Goal: Check status: Check status

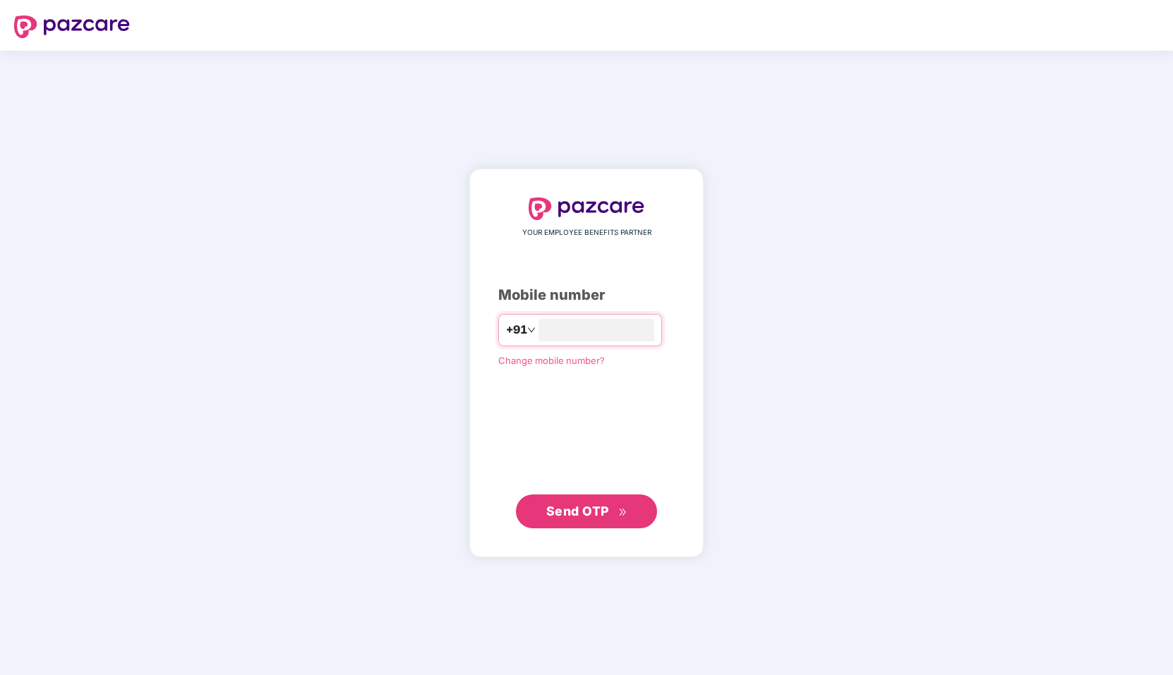
type input "**********"
click at [610, 510] on span "Send OTP" at bounding box center [586, 512] width 81 height 20
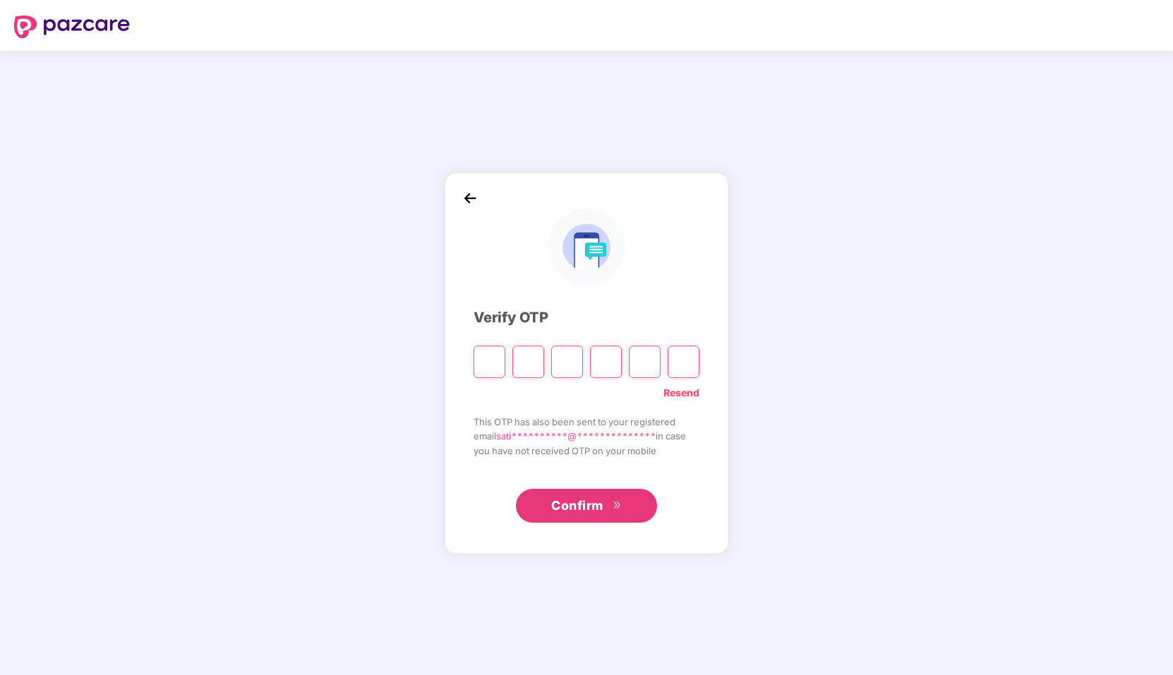
type input "*"
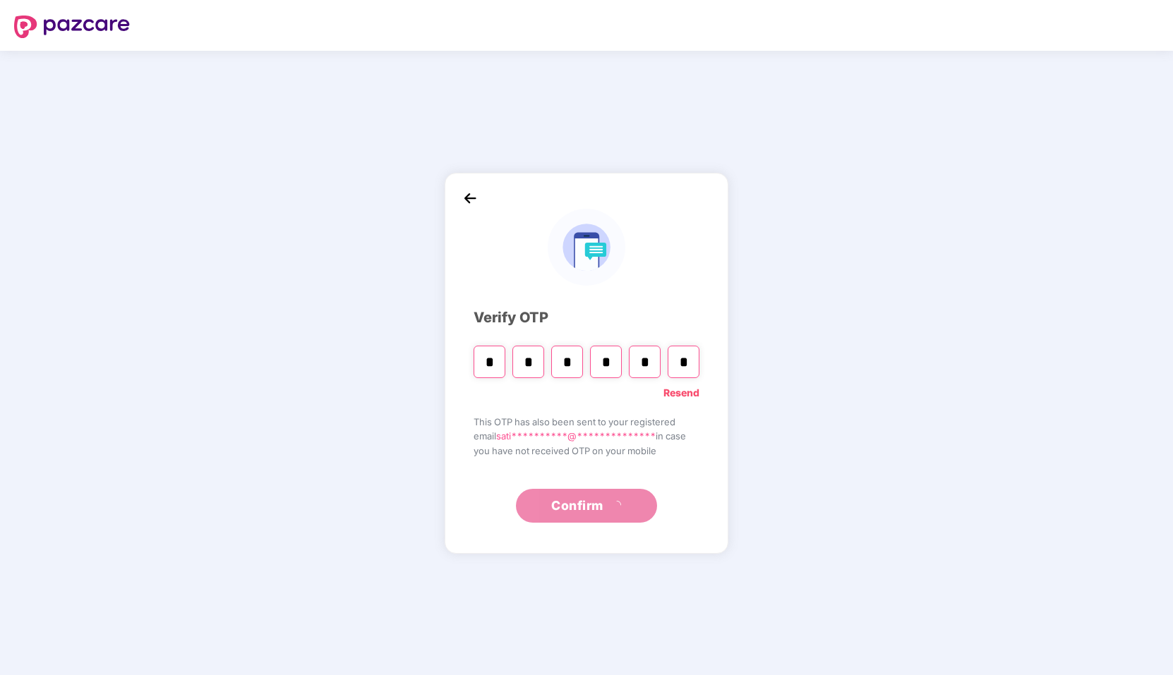
type input "*"
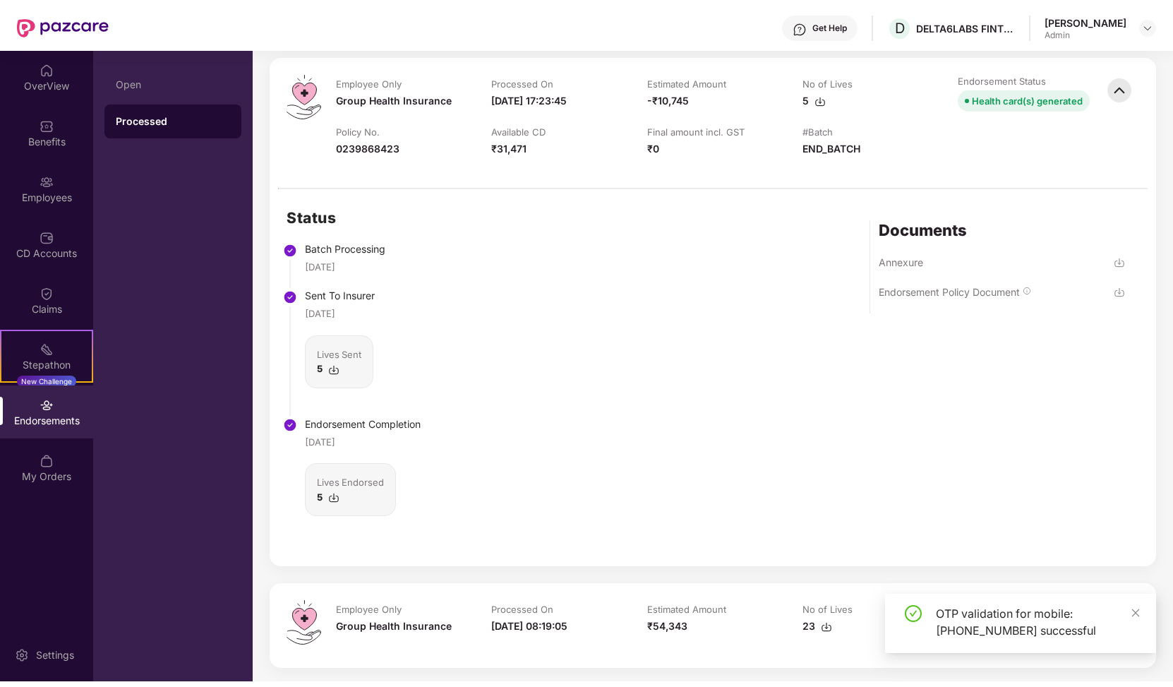
scroll to position [182, 0]
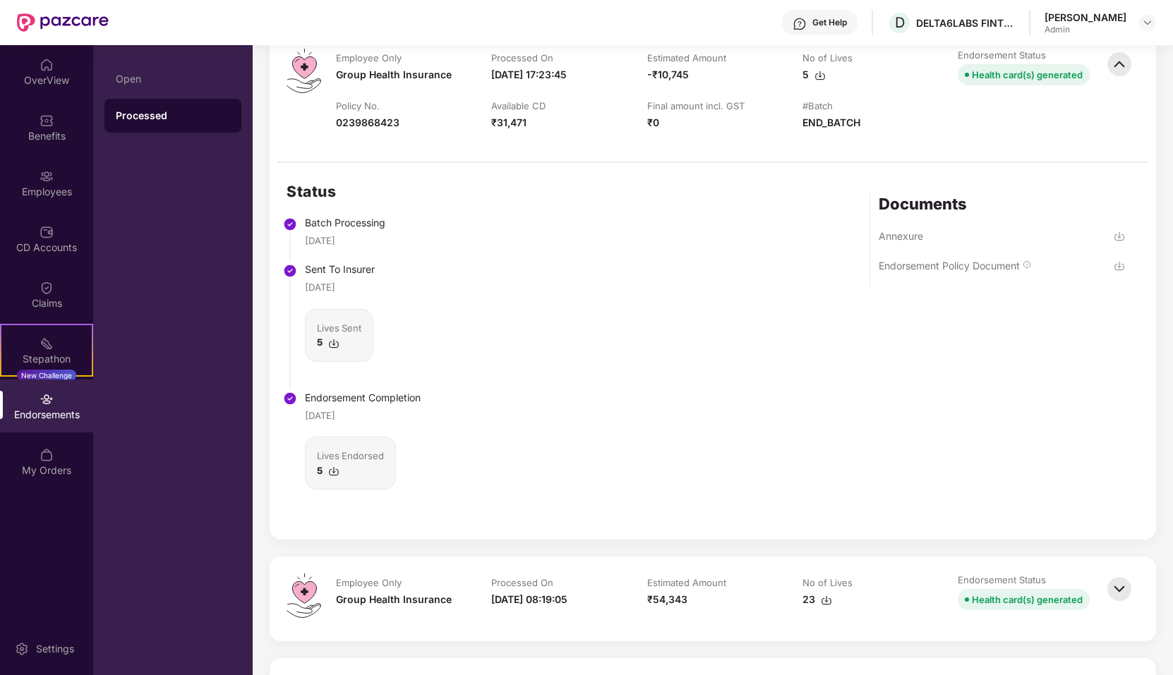
click at [1119, 272] on img at bounding box center [1119, 265] width 11 height 11
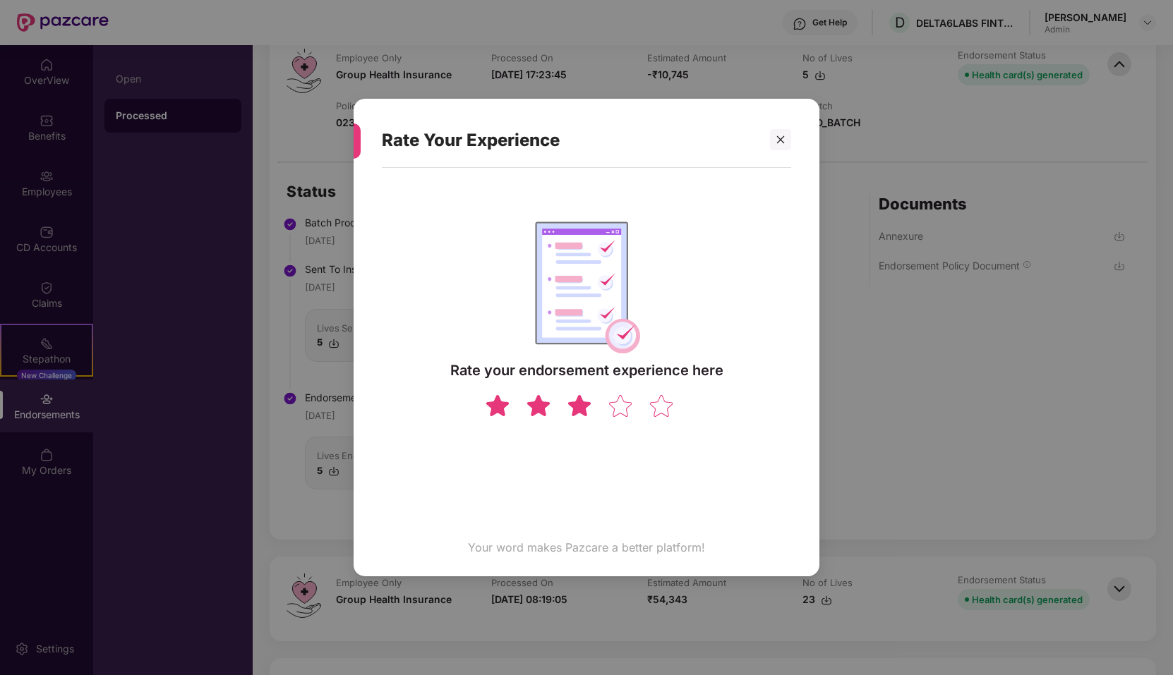
click at [587, 404] on img at bounding box center [579, 405] width 27 height 25
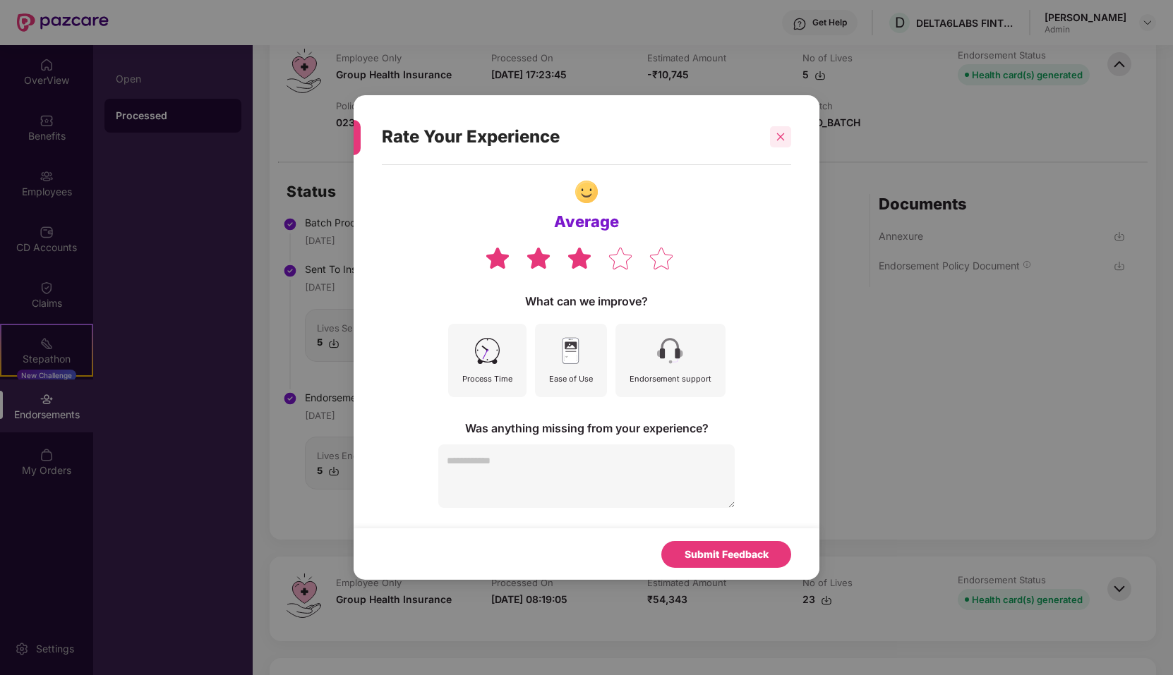
click at [773, 133] on div at bounding box center [780, 136] width 21 height 21
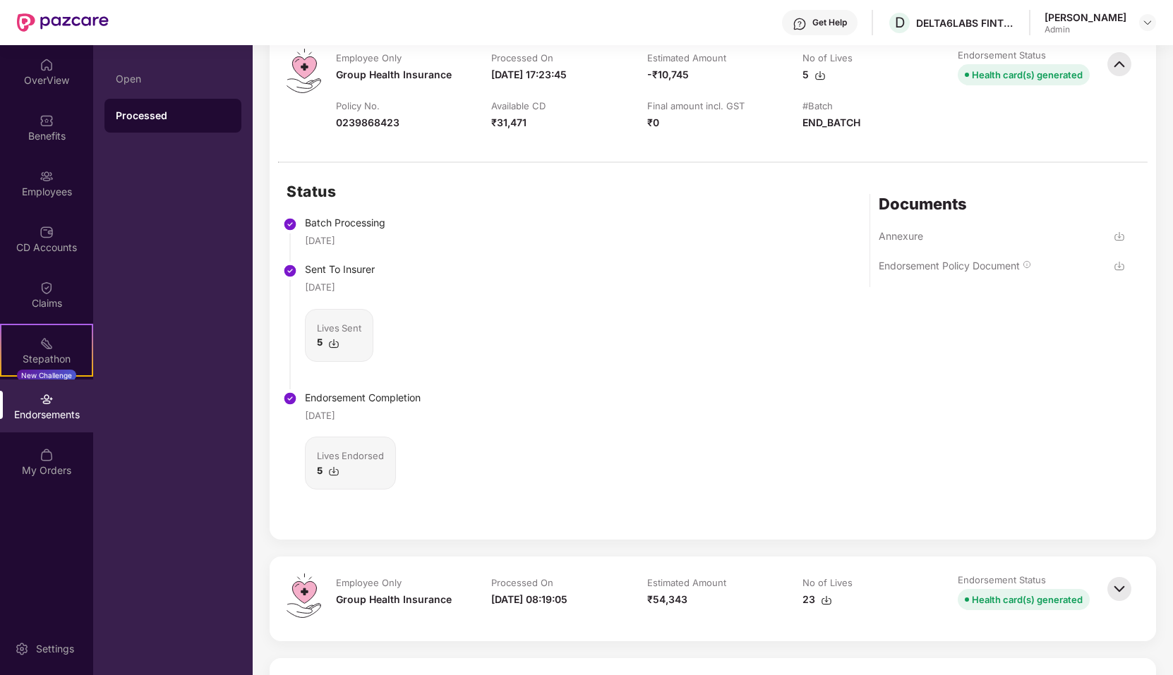
click at [1117, 272] on img at bounding box center [1119, 265] width 11 height 11
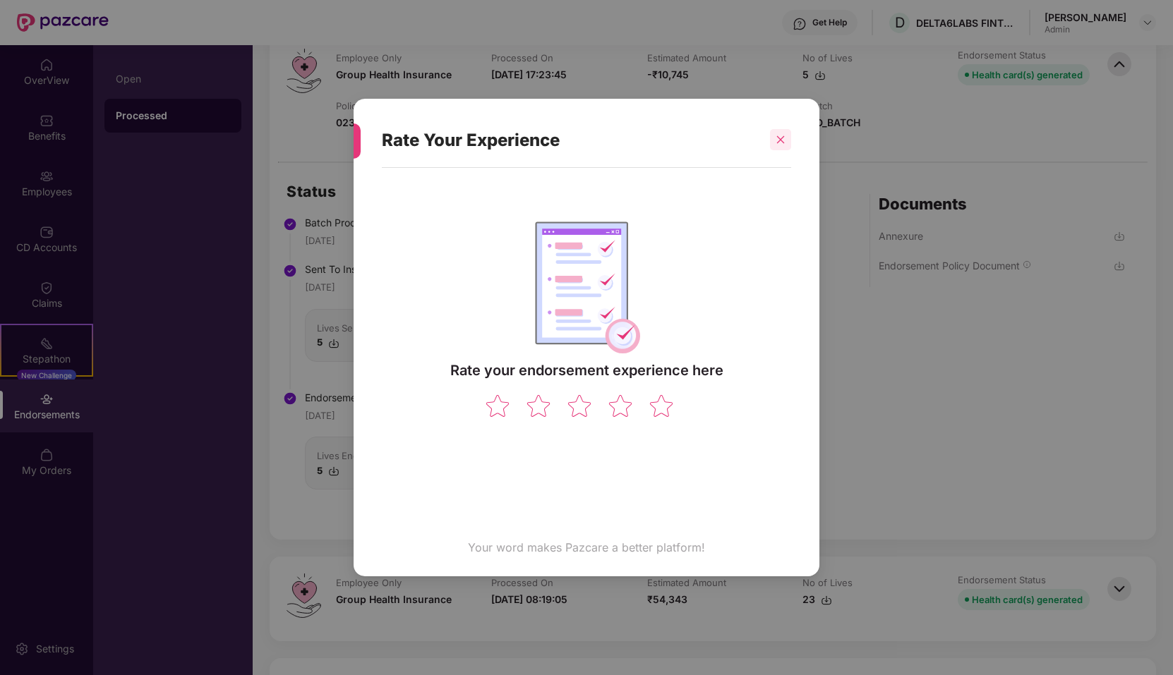
click at [783, 138] on icon "close" at bounding box center [781, 140] width 8 height 8
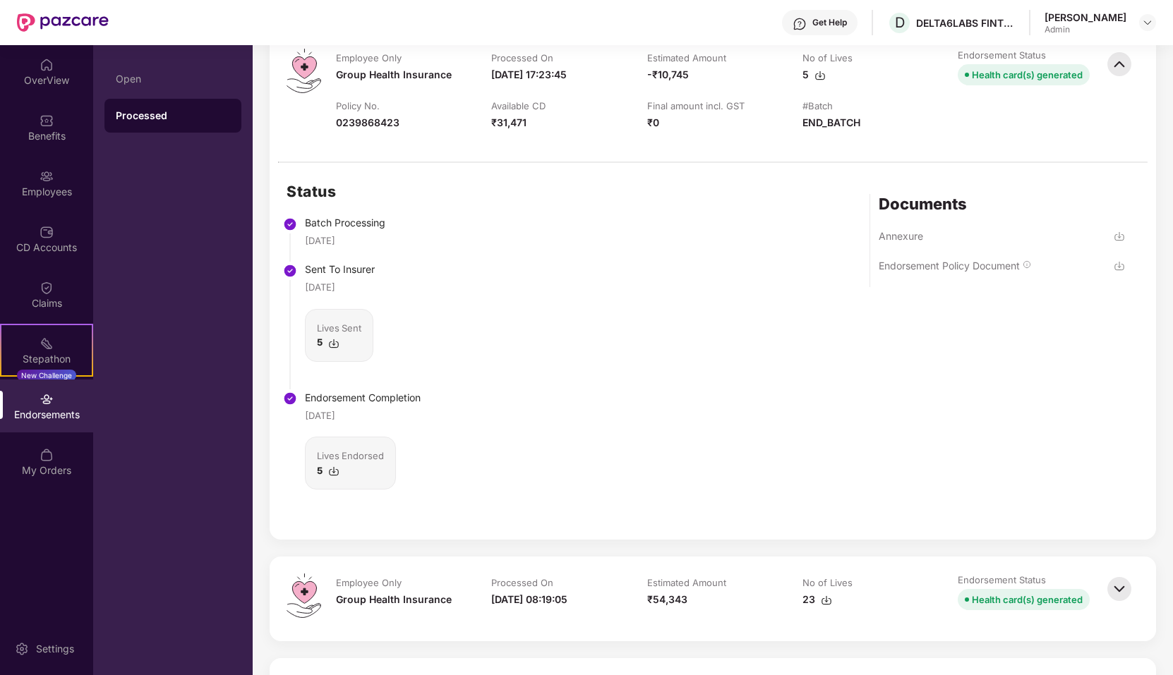
click at [1118, 242] on img at bounding box center [1119, 236] width 11 height 11
click at [332, 477] on img at bounding box center [333, 471] width 11 height 11
click at [336, 477] on img at bounding box center [333, 471] width 11 height 11
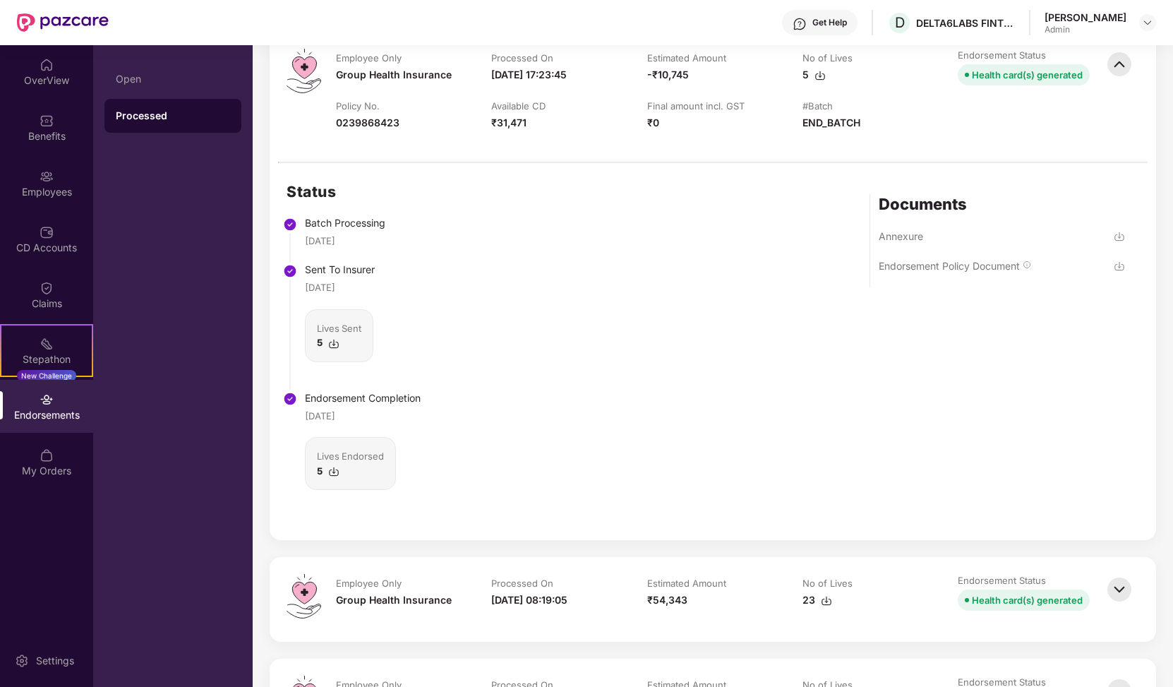
click at [329, 463] on div "Lives Endorsed" at bounding box center [350, 456] width 67 height 14
click at [332, 477] on img at bounding box center [333, 471] width 11 height 11
click at [1115, 272] on img at bounding box center [1119, 265] width 11 height 11
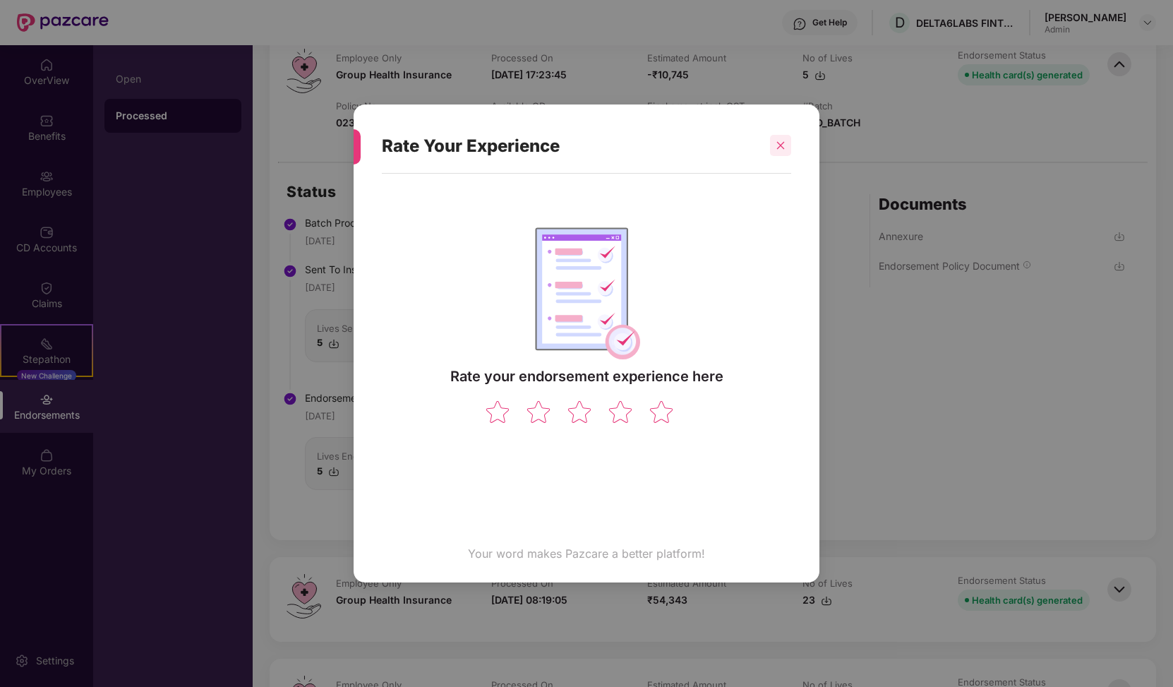
click at [774, 142] on div at bounding box center [780, 145] width 21 height 21
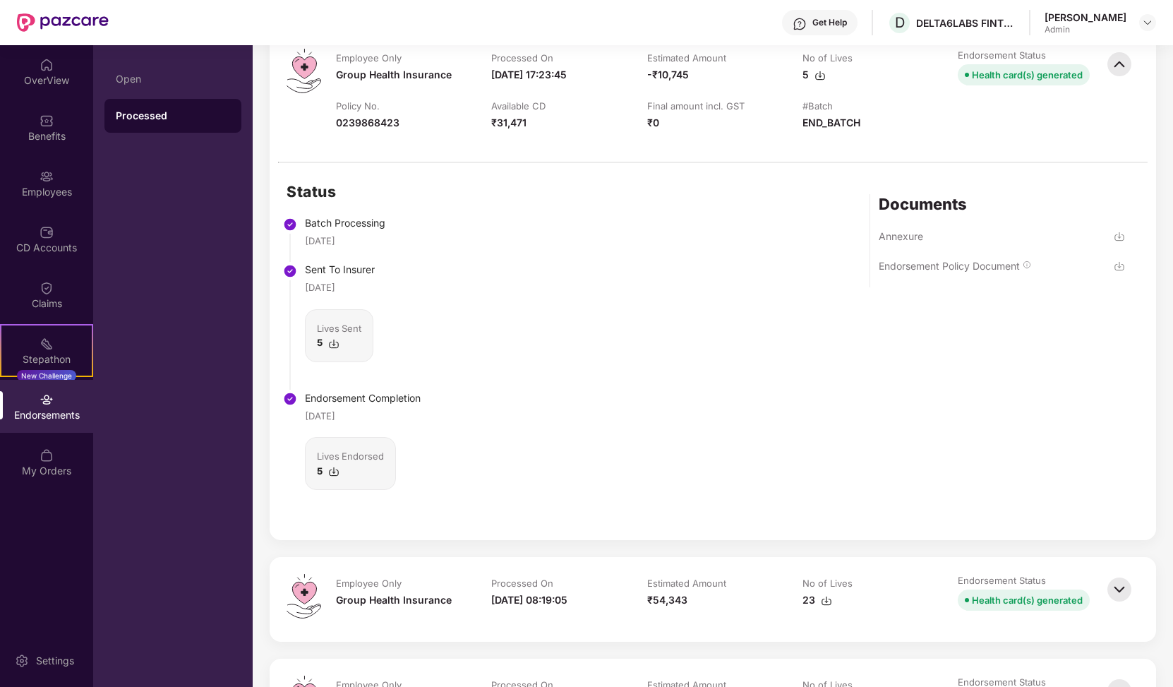
click at [1119, 272] on img at bounding box center [1119, 265] width 11 height 11
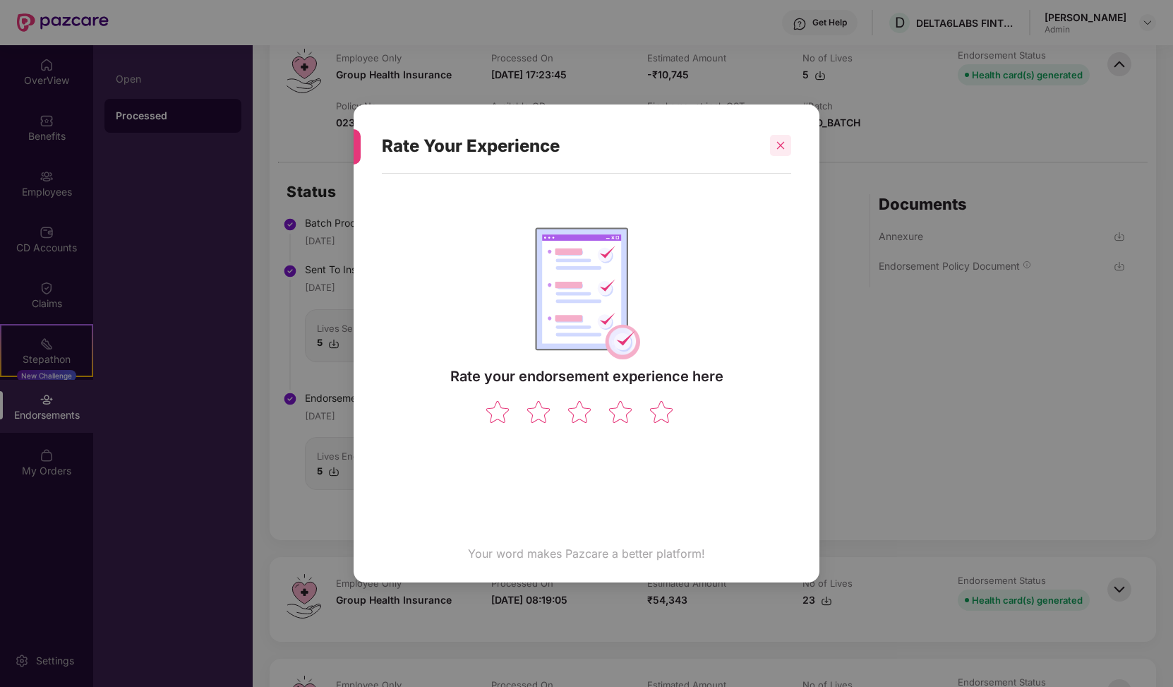
click at [785, 150] on icon "close" at bounding box center [781, 145] width 10 height 10
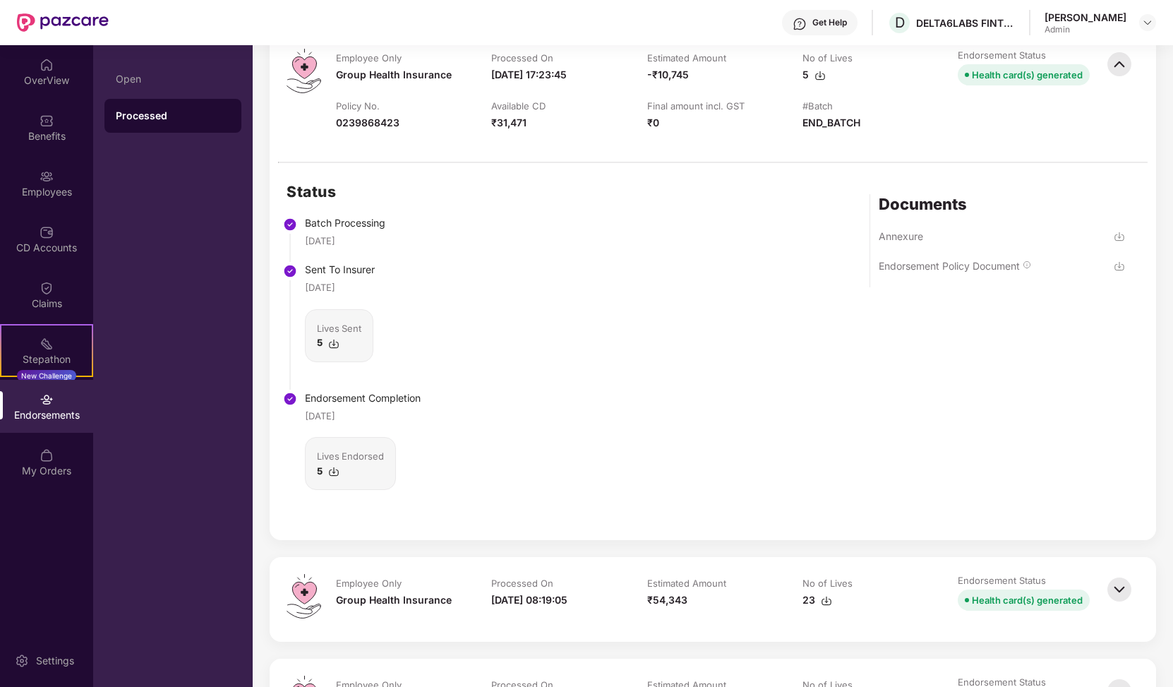
click at [1116, 272] on img at bounding box center [1119, 265] width 11 height 11
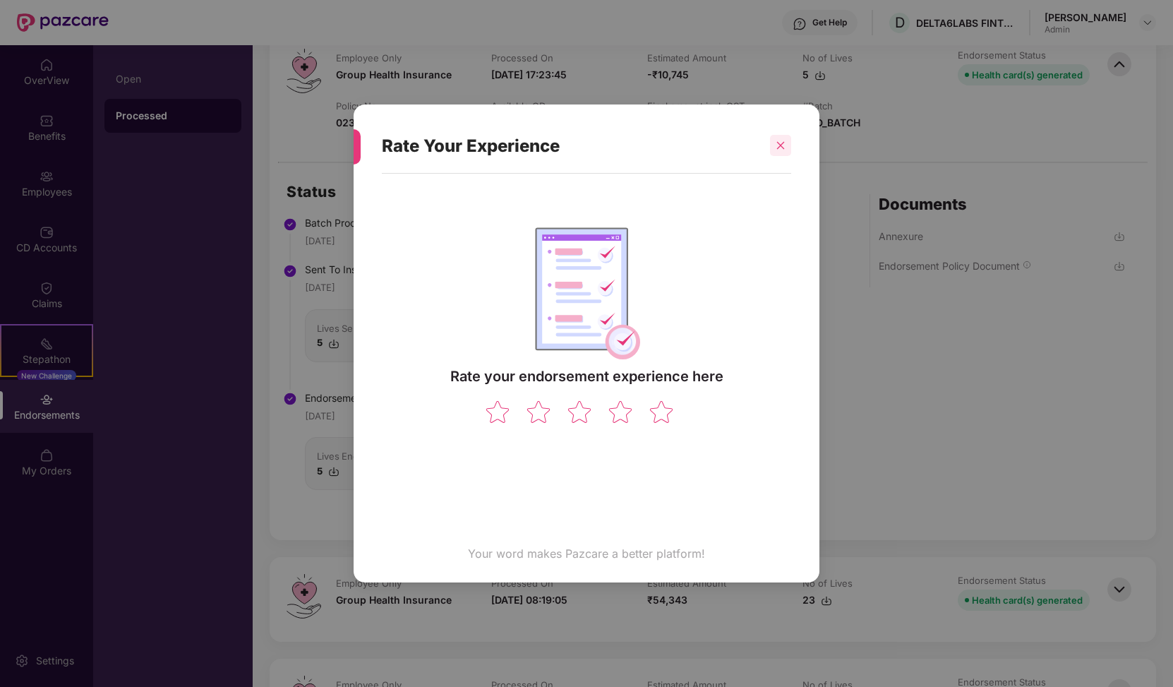
click at [782, 145] on icon "close" at bounding box center [781, 145] width 10 height 10
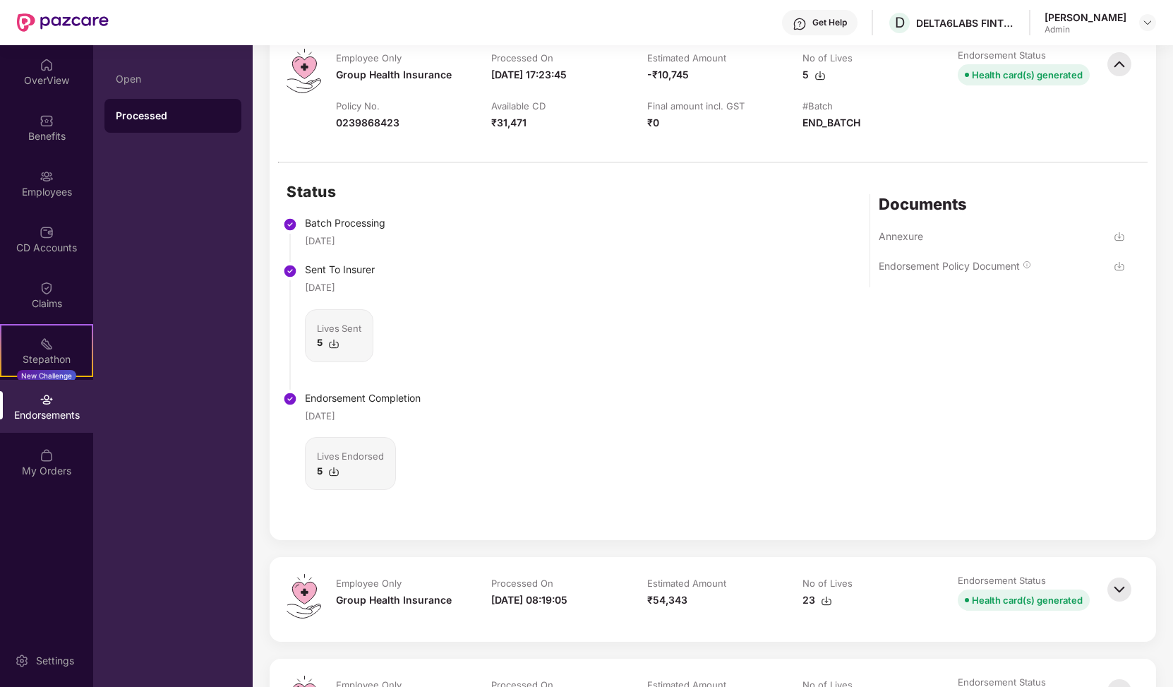
click at [1114, 272] on img at bounding box center [1119, 265] width 11 height 11
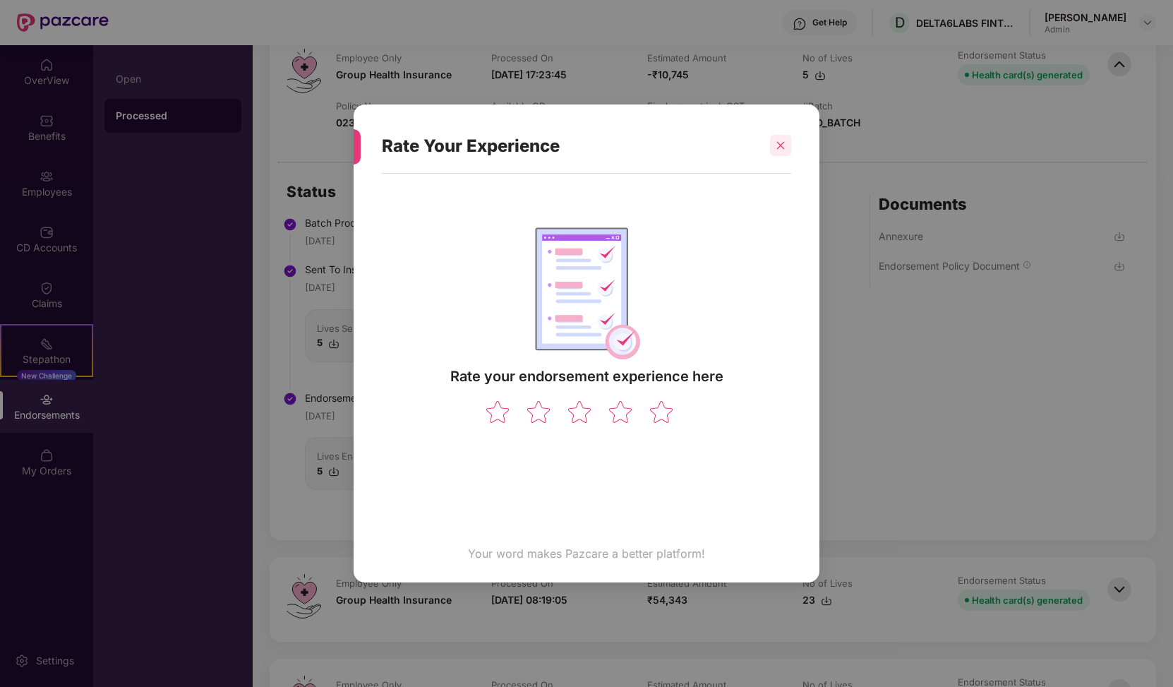
click at [784, 148] on icon "close" at bounding box center [781, 145] width 10 height 10
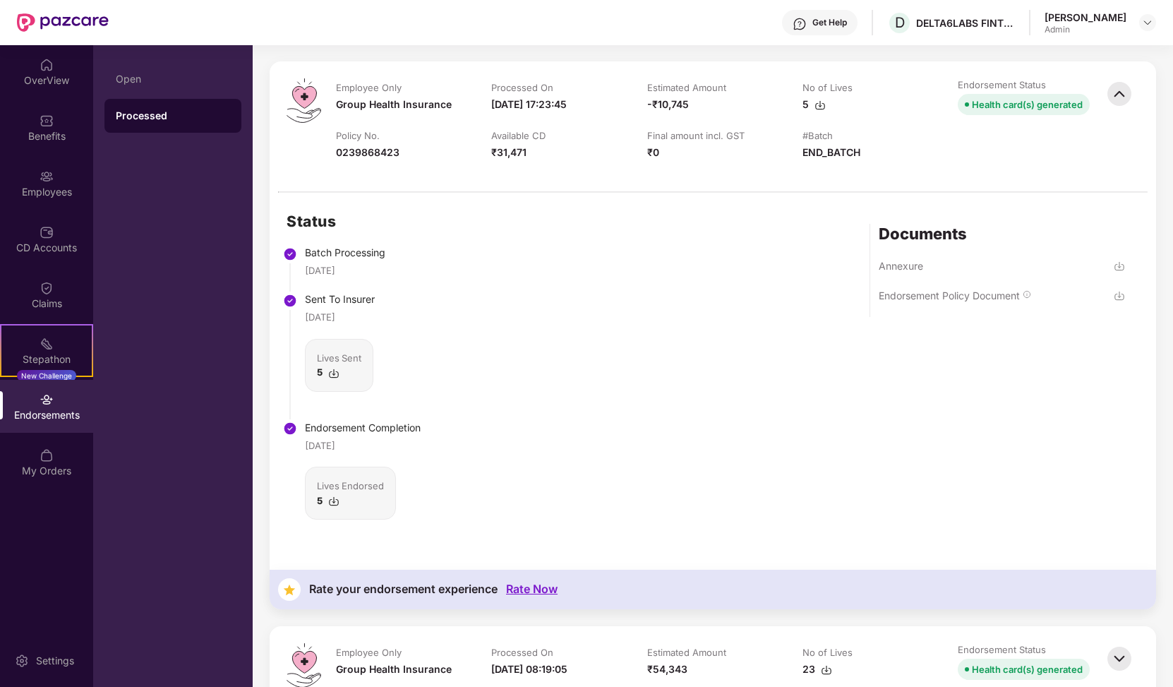
scroll to position [182, 0]
